Goal: Information Seeking & Learning: Learn about a topic

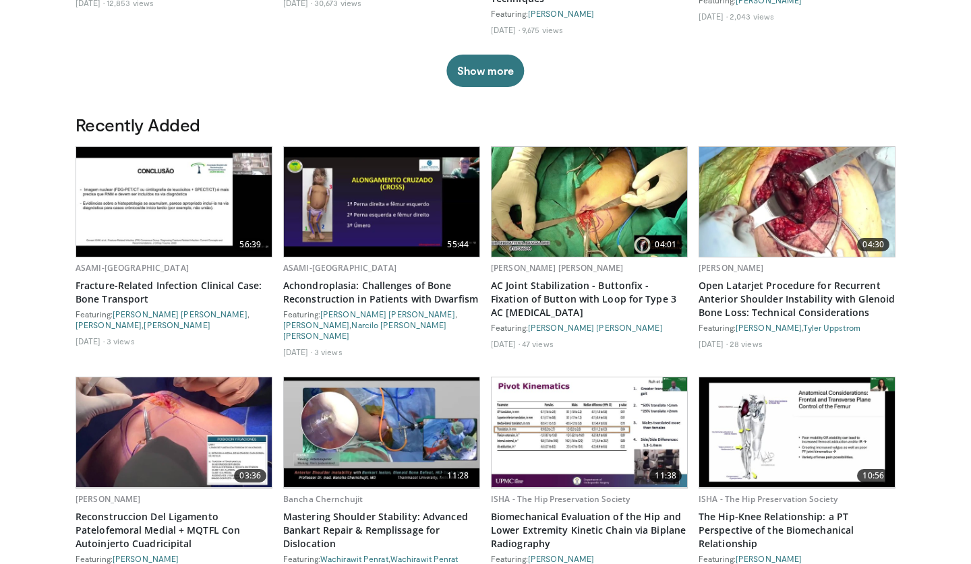
scroll to position [642, 0]
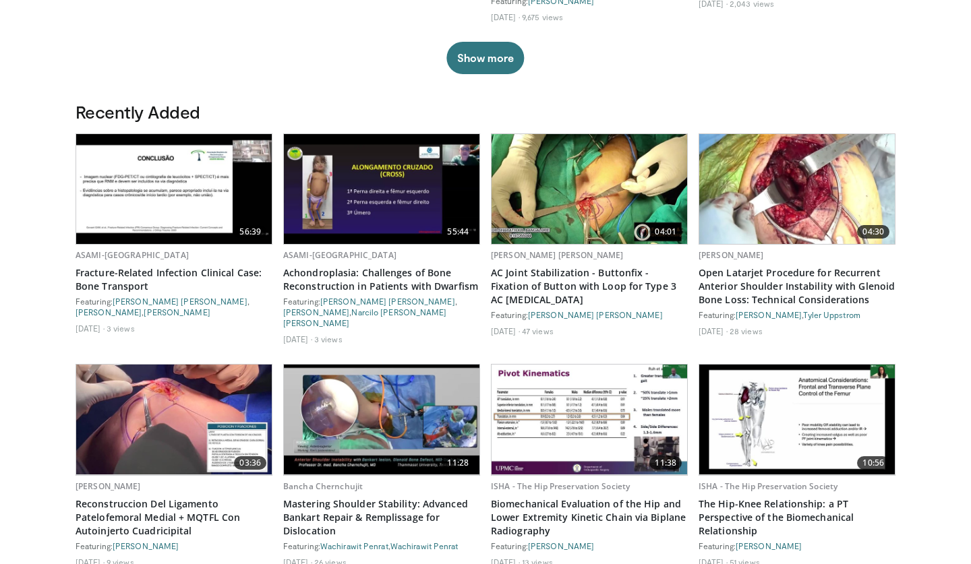
click at [591, 226] on img at bounding box center [590, 189] width 196 height 110
click at [593, 201] on img at bounding box center [590, 189] width 196 height 110
click at [581, 281] on link "AC Joint Stabilization - Buttonfix - Fixation of Button with Loop for Type 3 AC…" at bounding box center [589, 286] width 197 height 40
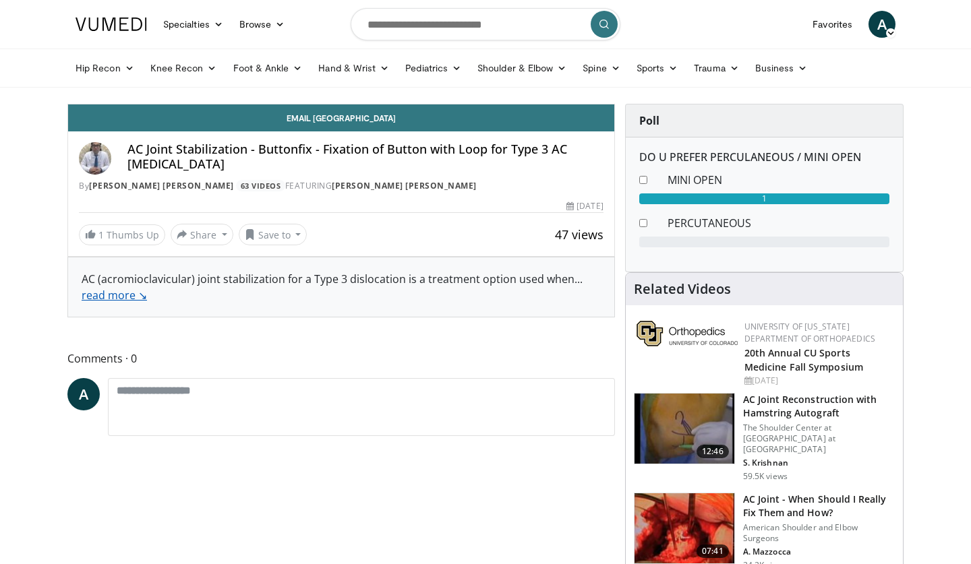
click at [131, 296] on link "read more ↘" at bounding box center [114, 295] width 65 height 15
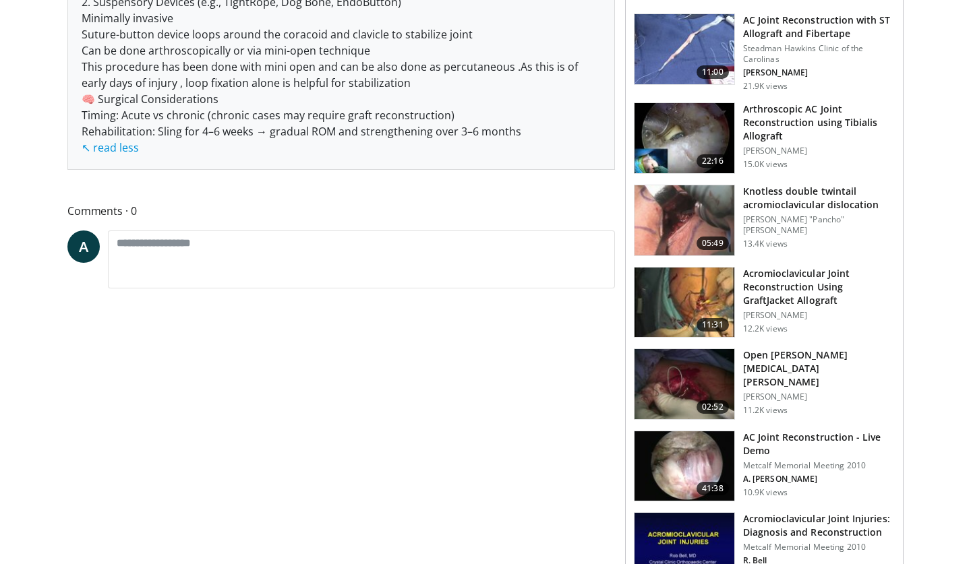
scroll to position [570, 0]
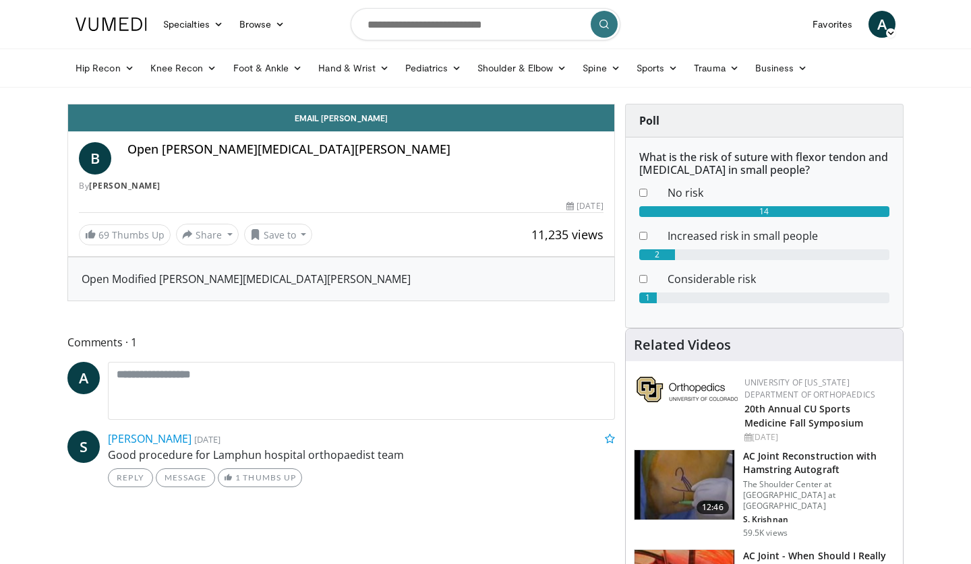
click at [887, 32] on icon at bounding box center [890, 32] width 9 height 9
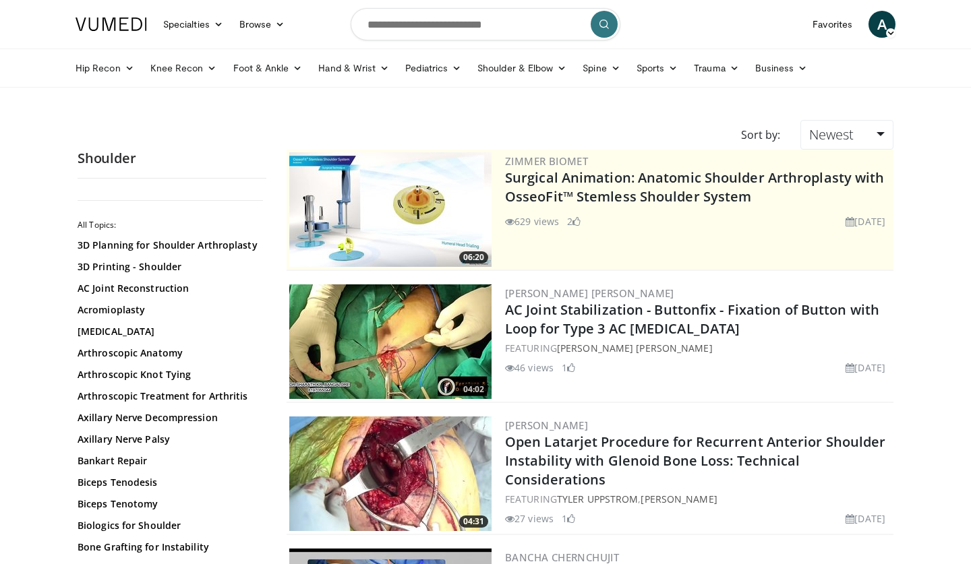
scroll to position [88, 0]
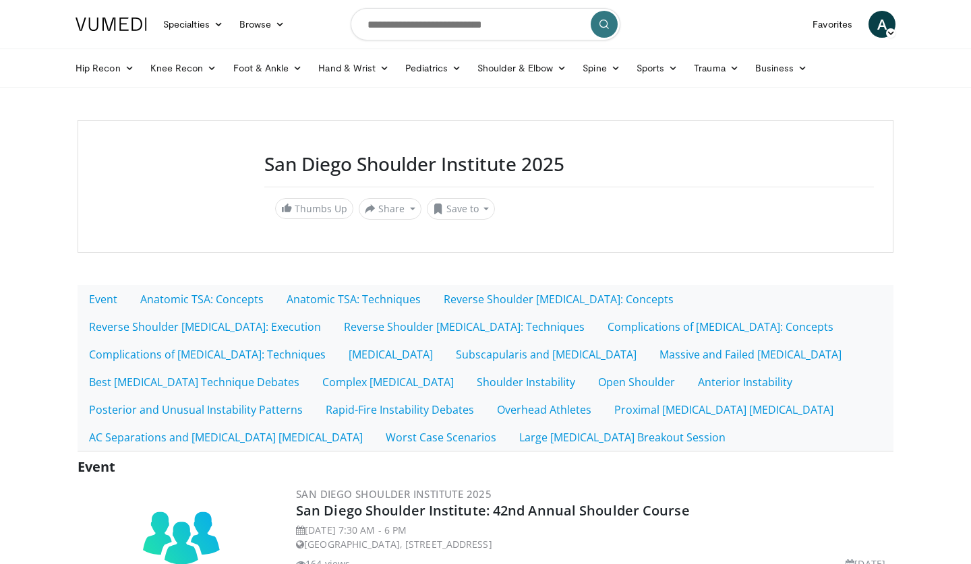
click at [890, 36] on icon at bounding box center [890, 32] width 9 height 9
click at [810, 174] on link "Logout" at bounding box center [813, 176] width 160 height 22
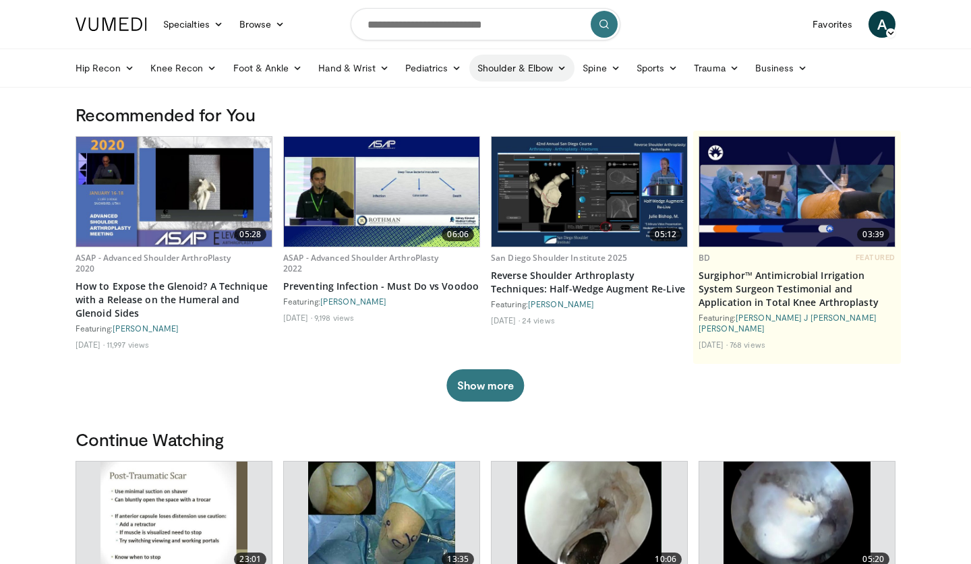
click at [486, 74] on link "Shoulder & Elbow" at bounding box center [521, 68] width 105 height 27
click at [467, 119] on link "Shoulder" at bounding box center [494, 122] width 160 height 22
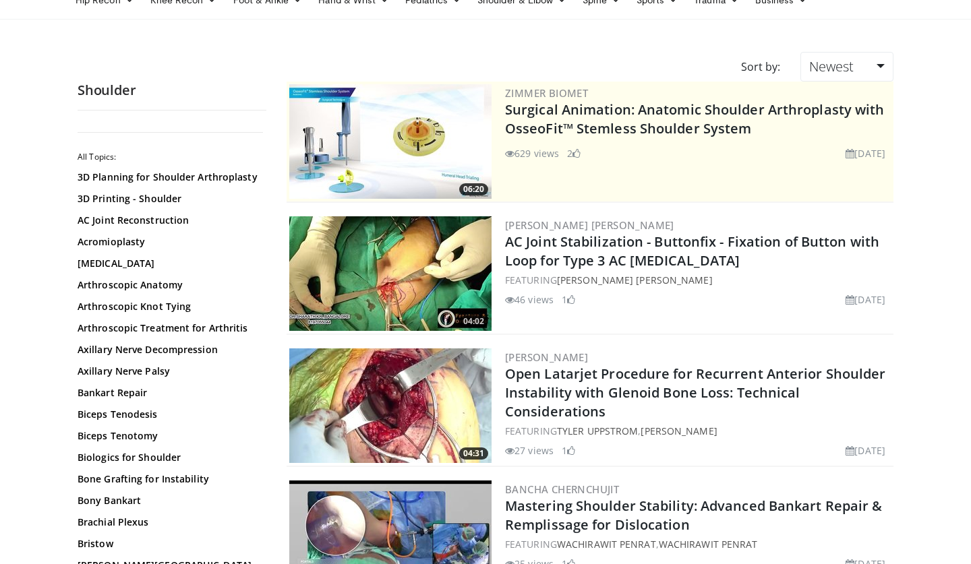
scroll to position [90, 0]
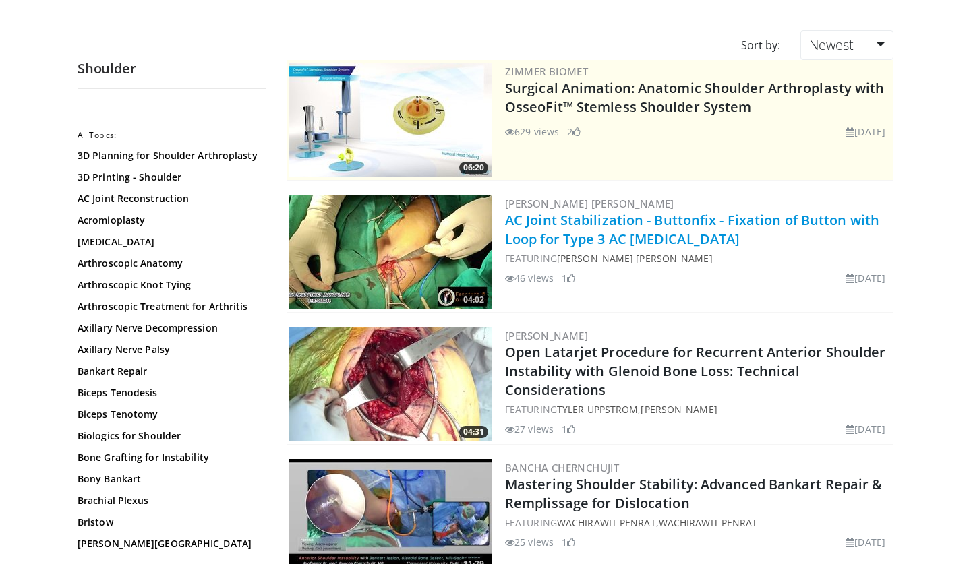
click at [627, 228] on link "AC Joint Stabilization - Buttonfix - Fixation of Button with Loop for Type 3 AC…" at bounding box center [692, 229] width 374 height 37
